Goal: Information Seeking & Learning: Find specific page/section

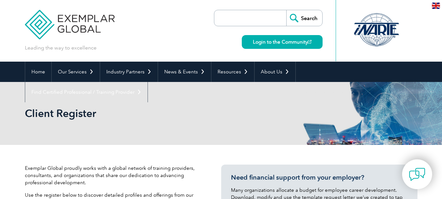
select select "India"
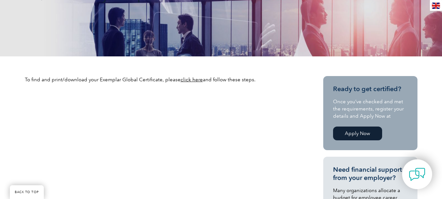
scroll to position [164, 0]
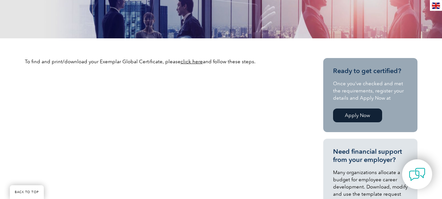
click at [191, 60] on link "click here" at bounding box center [192, 62] width 22 height 6
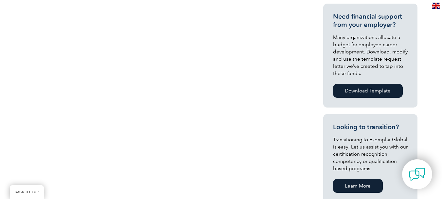
scroll to position [327, 0]
